Goal: Information Seeking & Learning: Learn about a topic

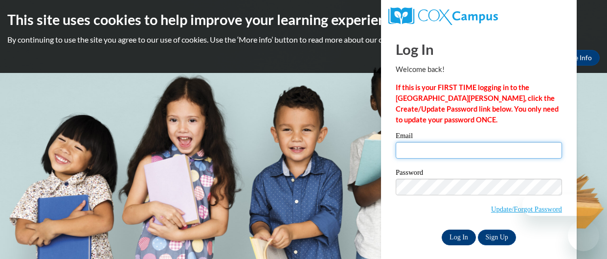
type input "alyssa.waugh26@buckeyehillscc.net"
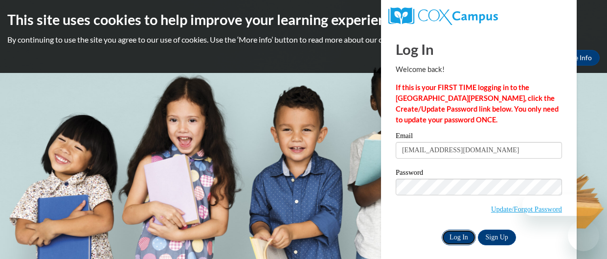
click at [451, 240] on input "Log In" at bounding box center [459, 237] width 34 height 16
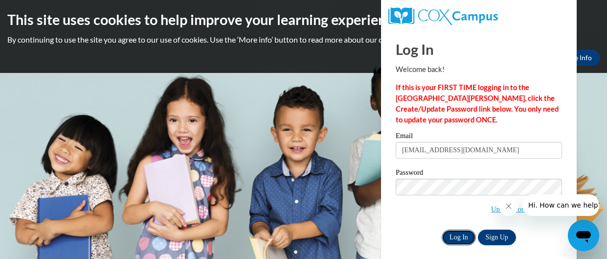
click at [451, 240] on input "Log In" at bounding box center [459, 237] width 34 height 16
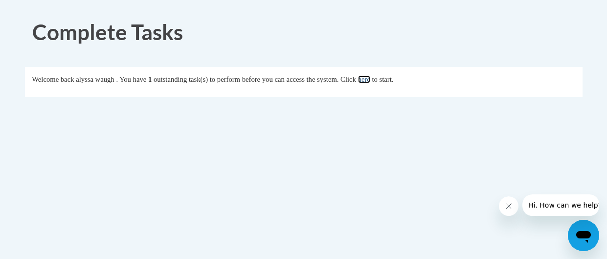
click at [370, 81] on link "here" at bounding box center [364, 79] width 12 height 8
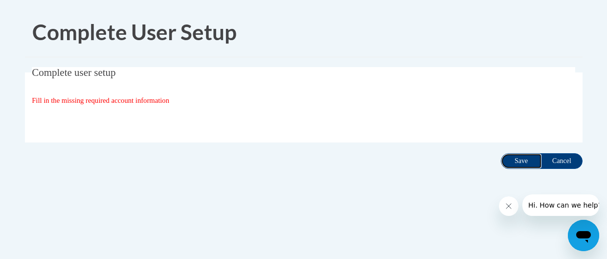
click at [514, 164] on input "Save" at bounding box center [521, 161] width 41 height 16
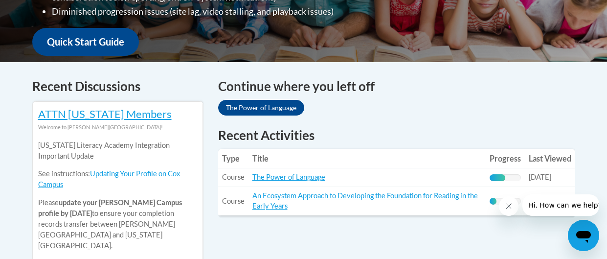
scroll to position [356, 0]
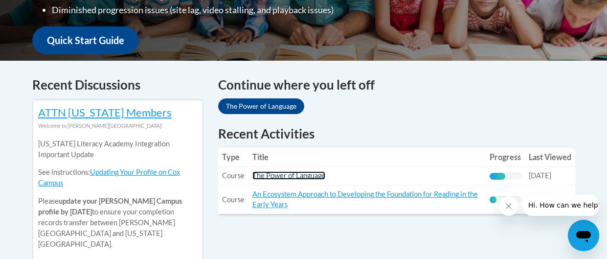
click at [295, 171] on link "The Power of Language" at bounding box center [288, 175] width 73 height 8
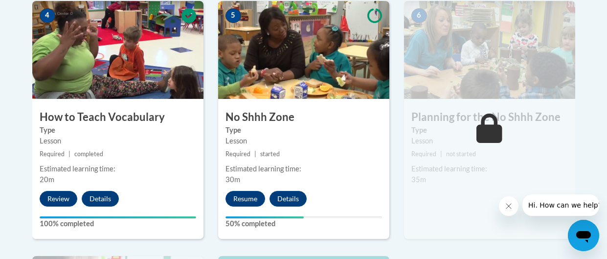
scroll to position [585, 0]
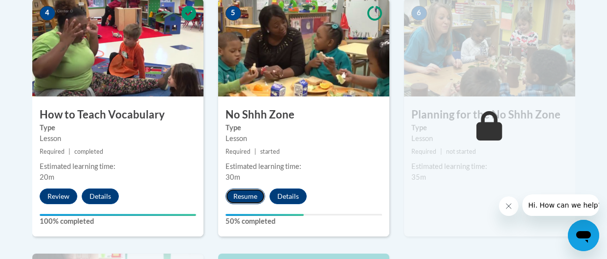
click at [253, 194] on button "Resume" at bounding box center [245, 196] width 40 height 16
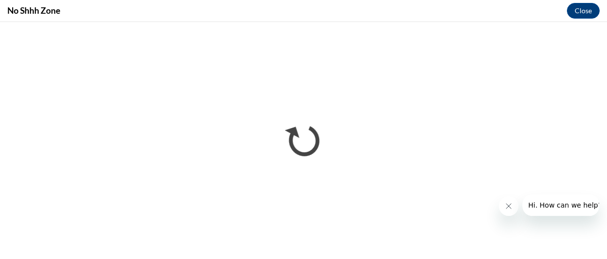
scroll to position [0, 0]
click at [514, 215] on div at bounding box center [509, 206] width 20 height 20
click at [512, 211] on button "Close message from company" at bounding box center [509, 206] width 20 height 20
